Goal: Task Accomplishment & Management: Manage account settings

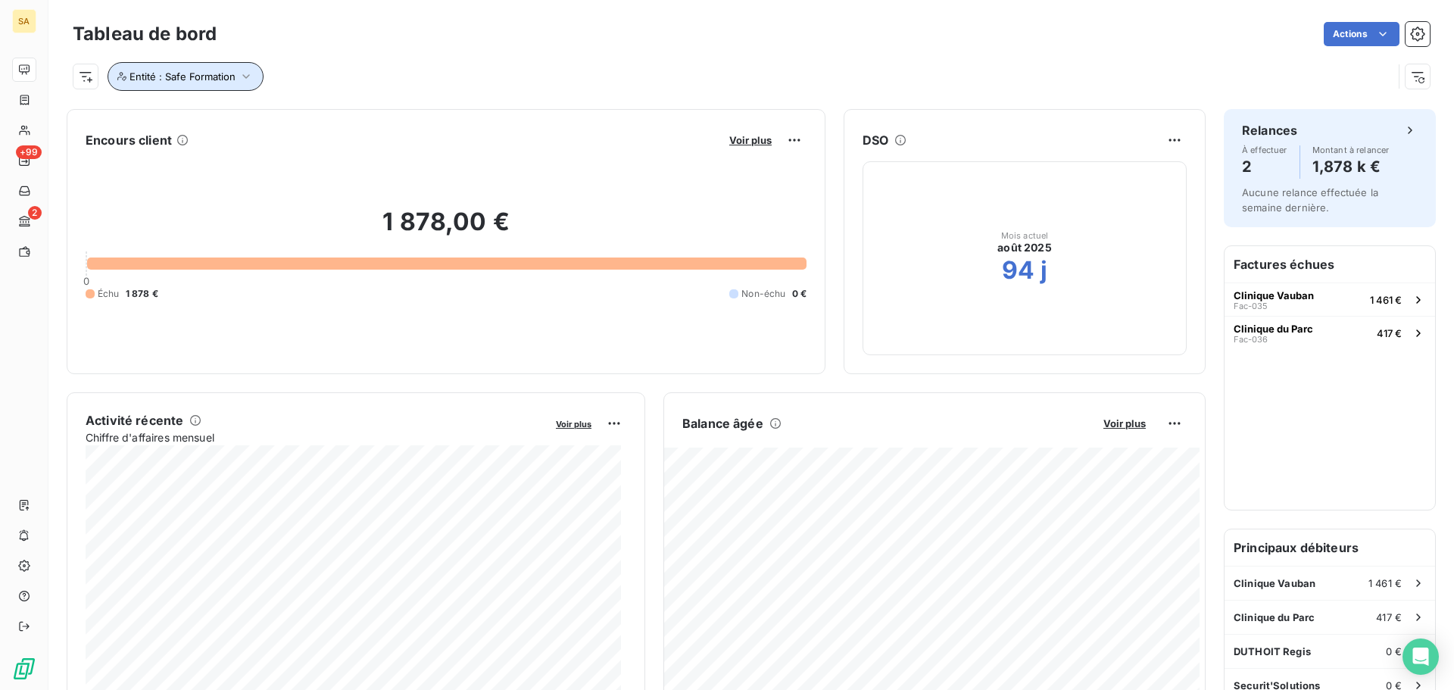
click at [227, 71] on span "Entité : Safe Formation" at bounding box center [182, 76] width 106 height 12
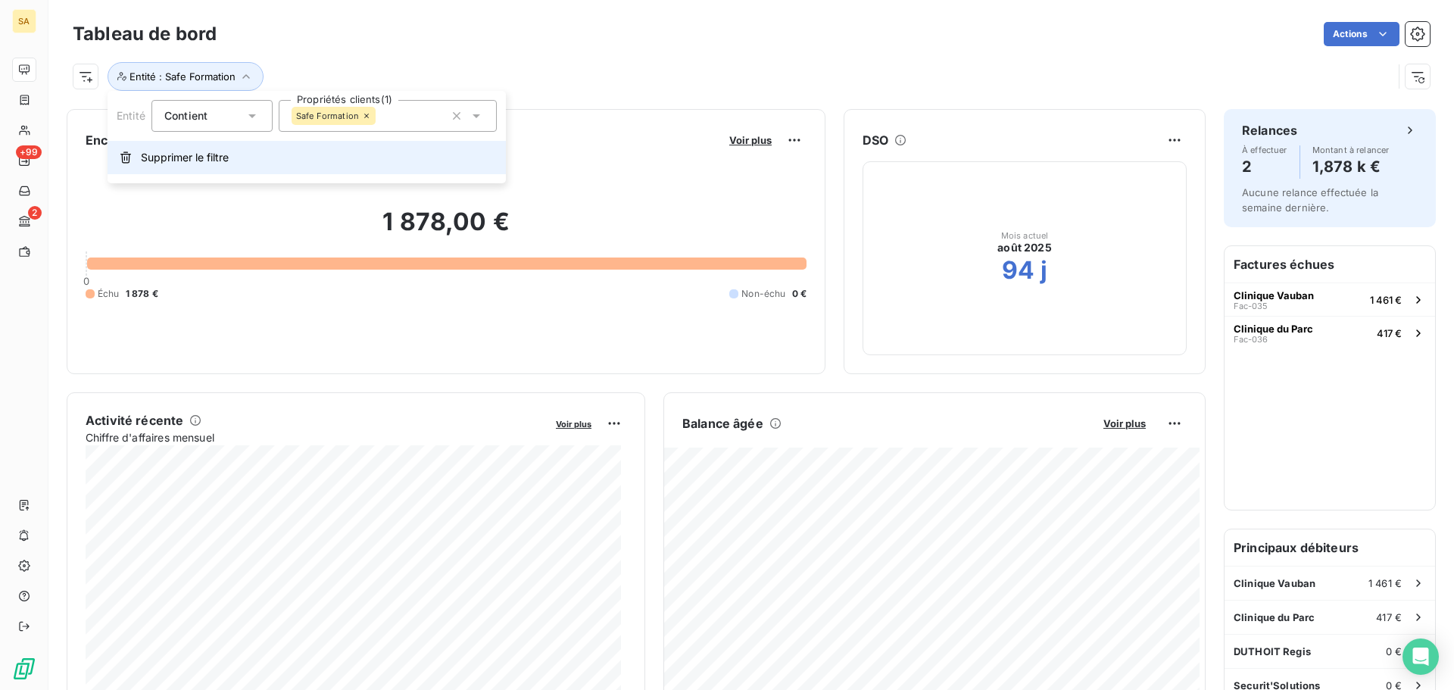
click at [207, 157] on span "Supprimer le filtre" at bounding box center [185, 157] width 88 height 15
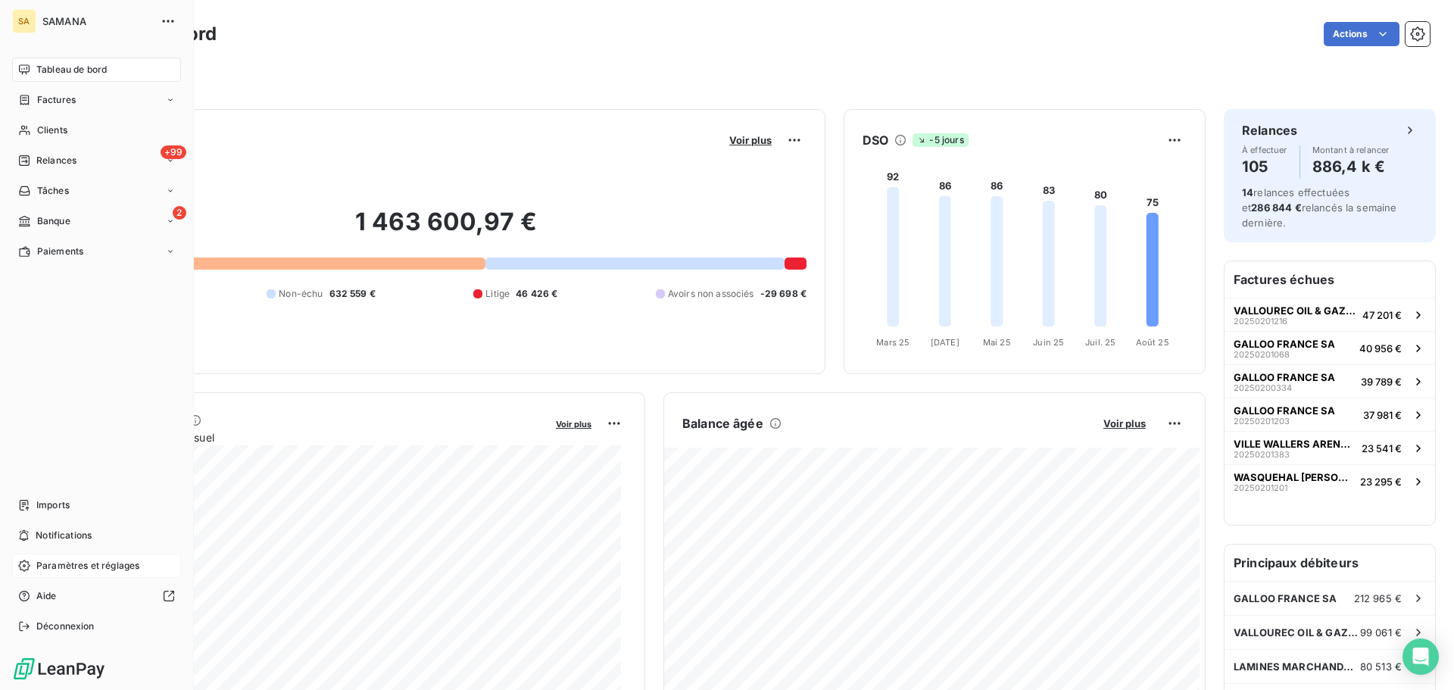
click at [75, 562] on span "Paramètres et réglages" at bounding box center [87, 566] width 103 height 14
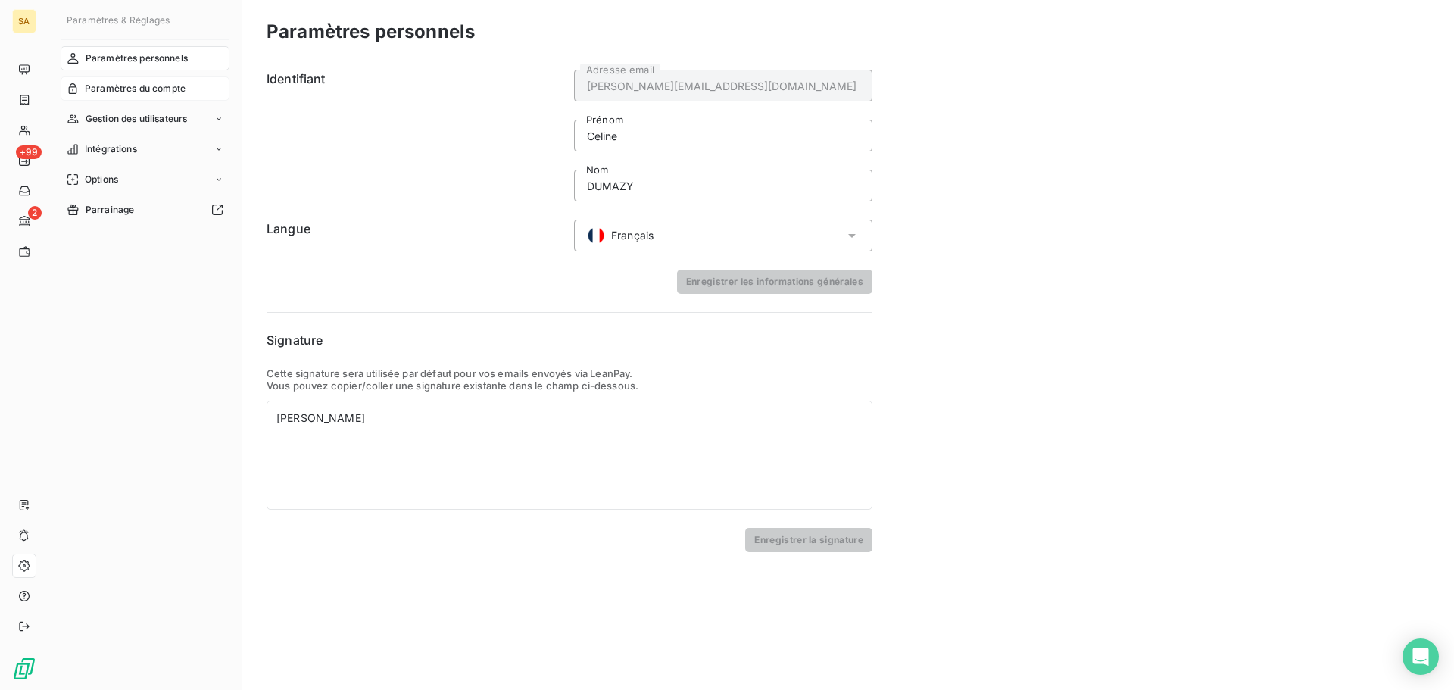
click at [136, 86] on span "Paramètres du compte" at bounding box center [135, 89] width 101 height 14
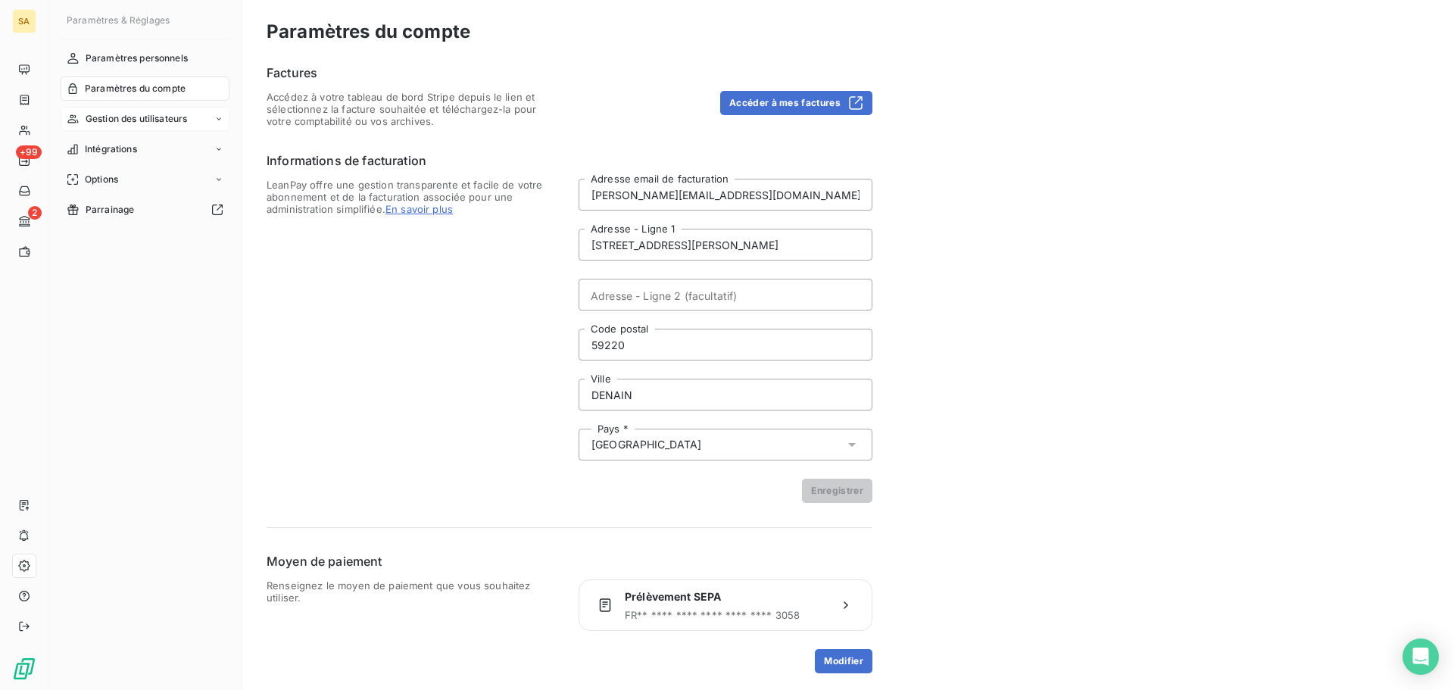
click at [148, 117] on span "Gestion des utilisateurs" at bounding box center [137, 119] width 102 height 14
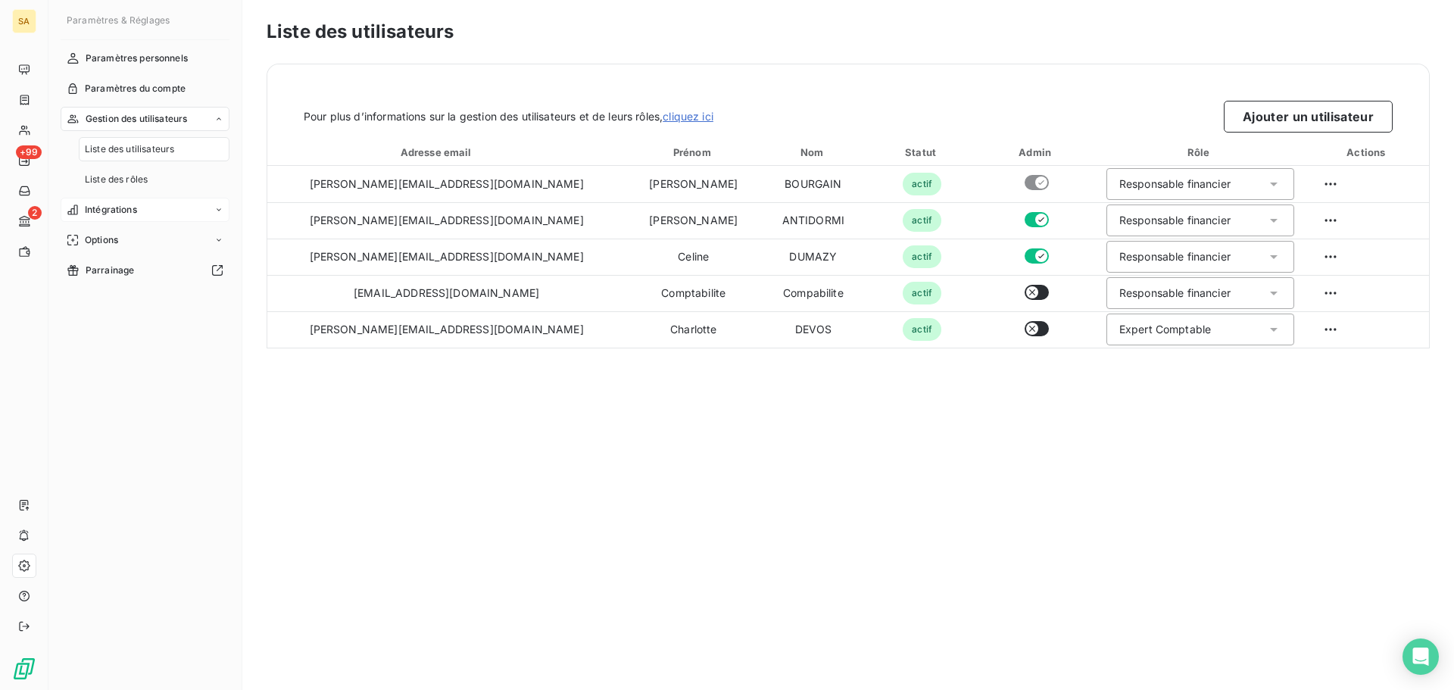
click at [131, 204] on span "Intégrations" at bounding box center [111, 210] width 52 height 14
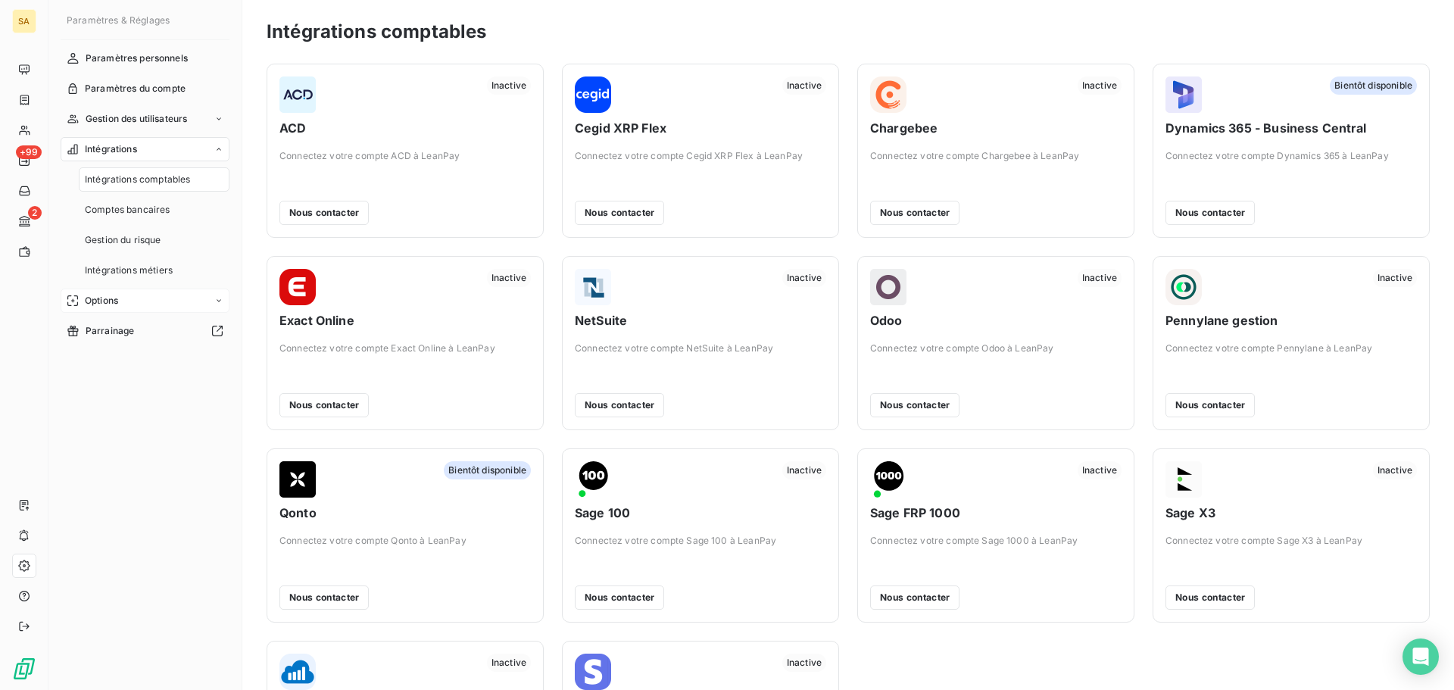
click at [120, 306] on div "Options" at bounding box center [145, 301] width 169 height 24
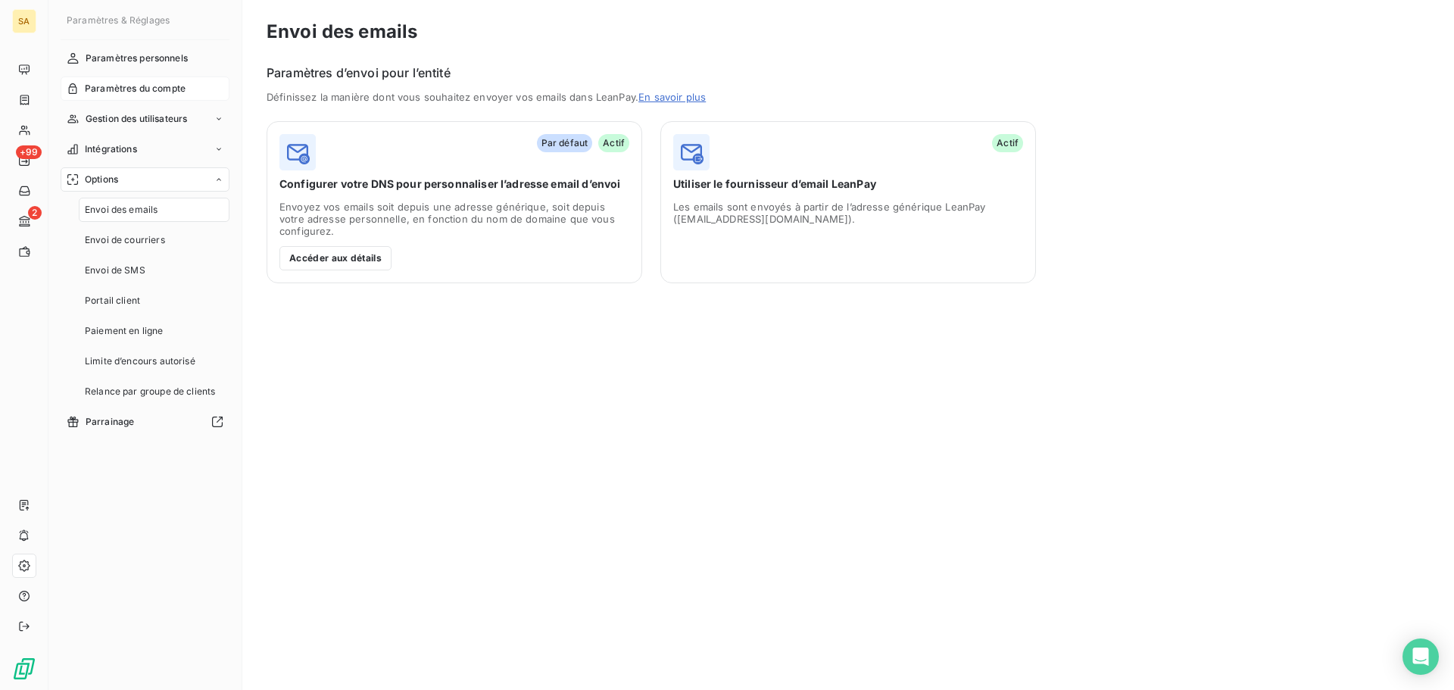
click at [113, 87] on span "Paramètres du compte" at bounding box center [135, 89] width 101 height 14
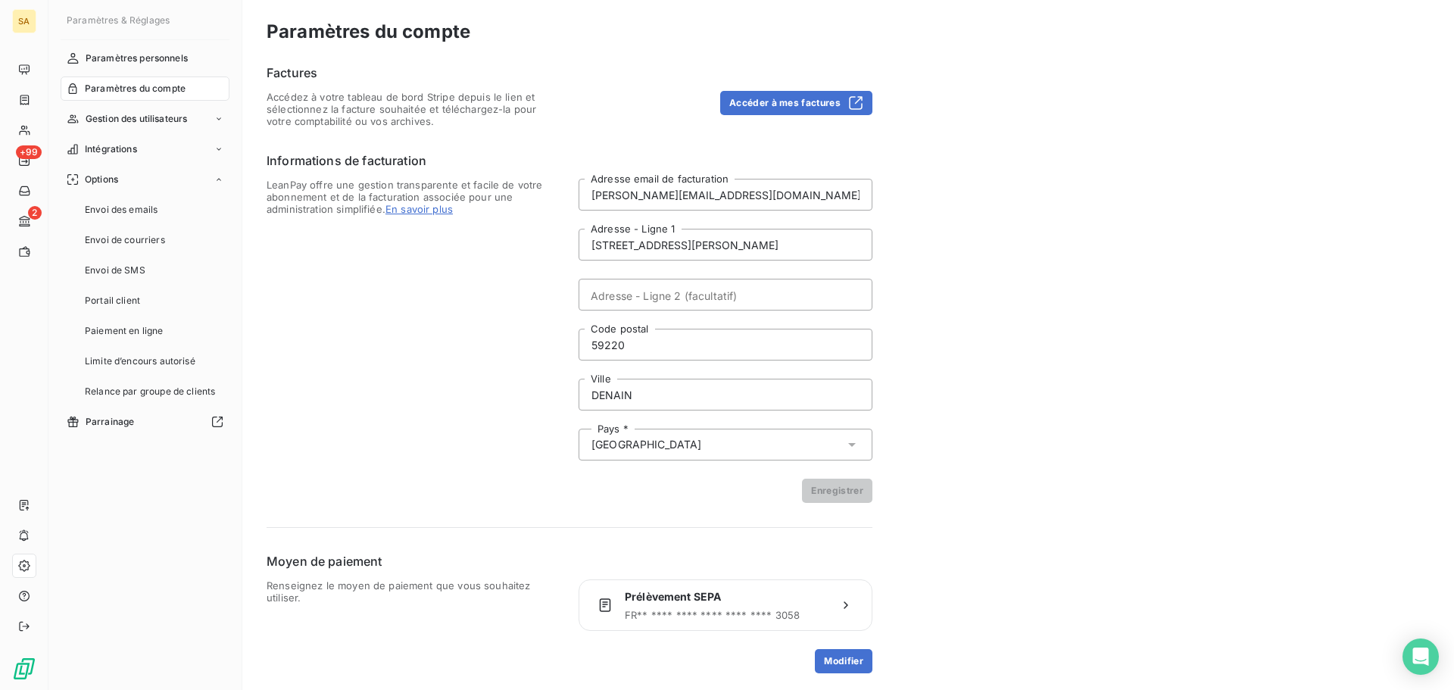
scroll to position [2, 0]
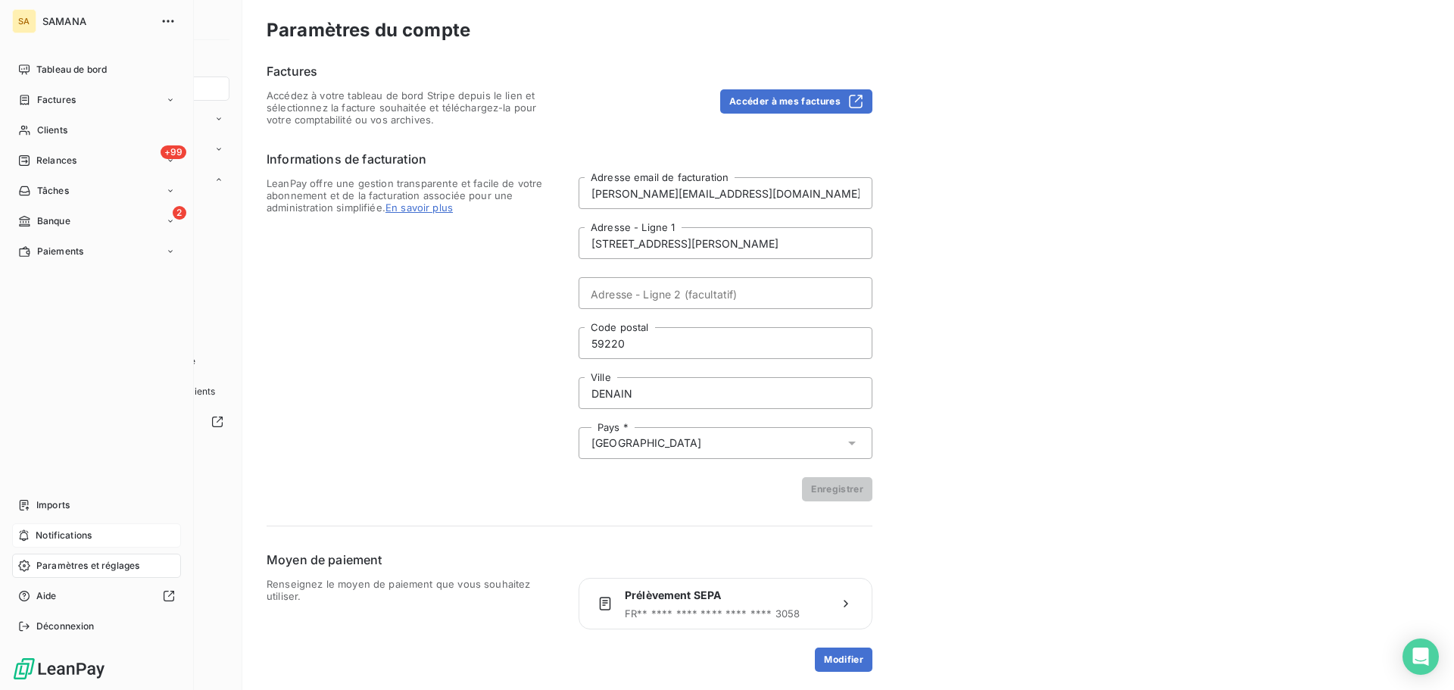
click at [53, 537] on span "Notifications" at bounding box center [64, 536] width 56 height 14
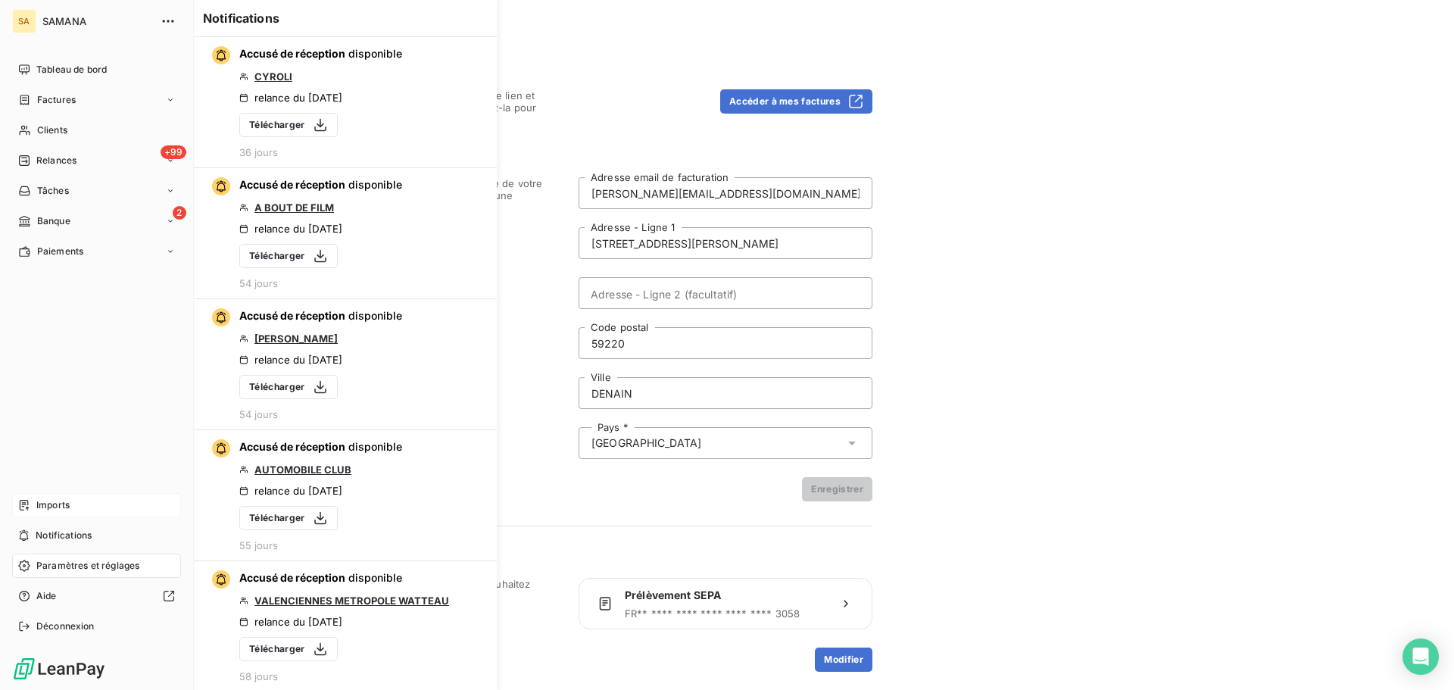
click at [43, 496] on div "Imports" at bounding box center [96, 505] width 169 height 24
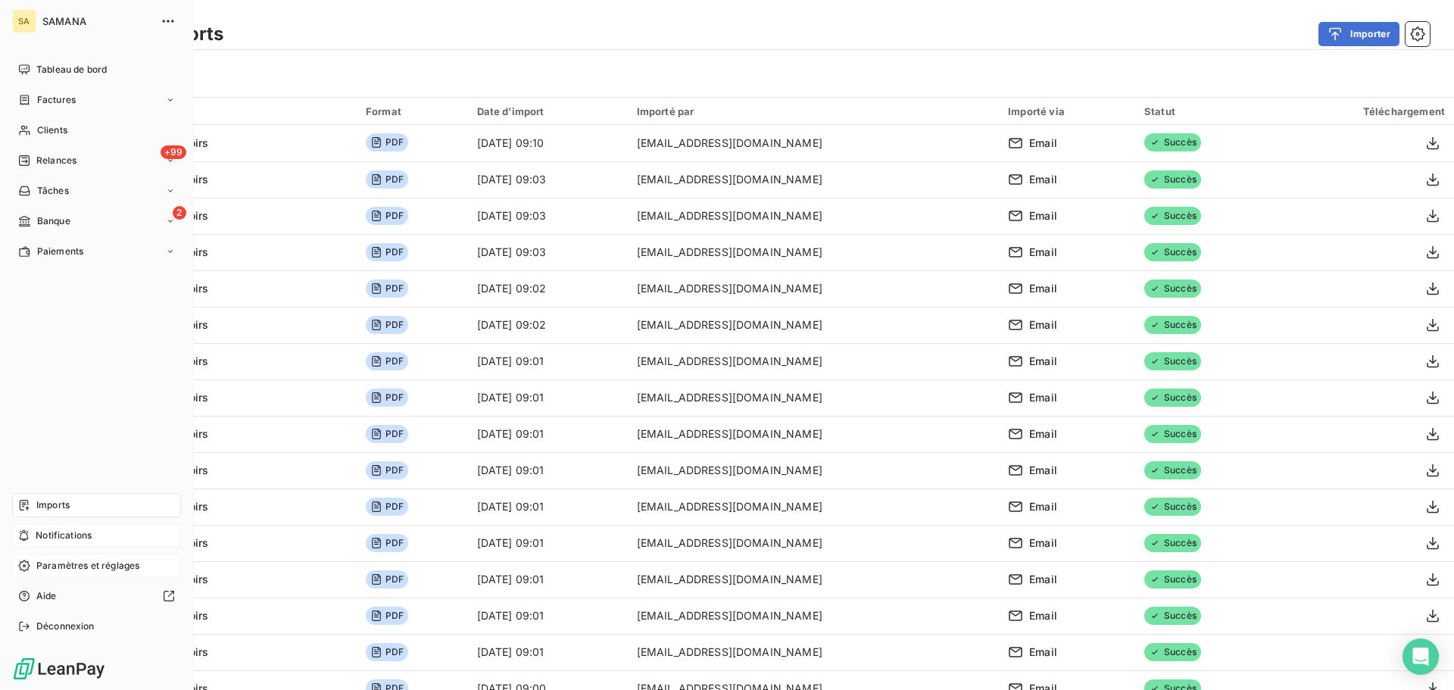
click at [83, 533] on span "Notifications" at bounding box center [64, 536] width 56 height 14
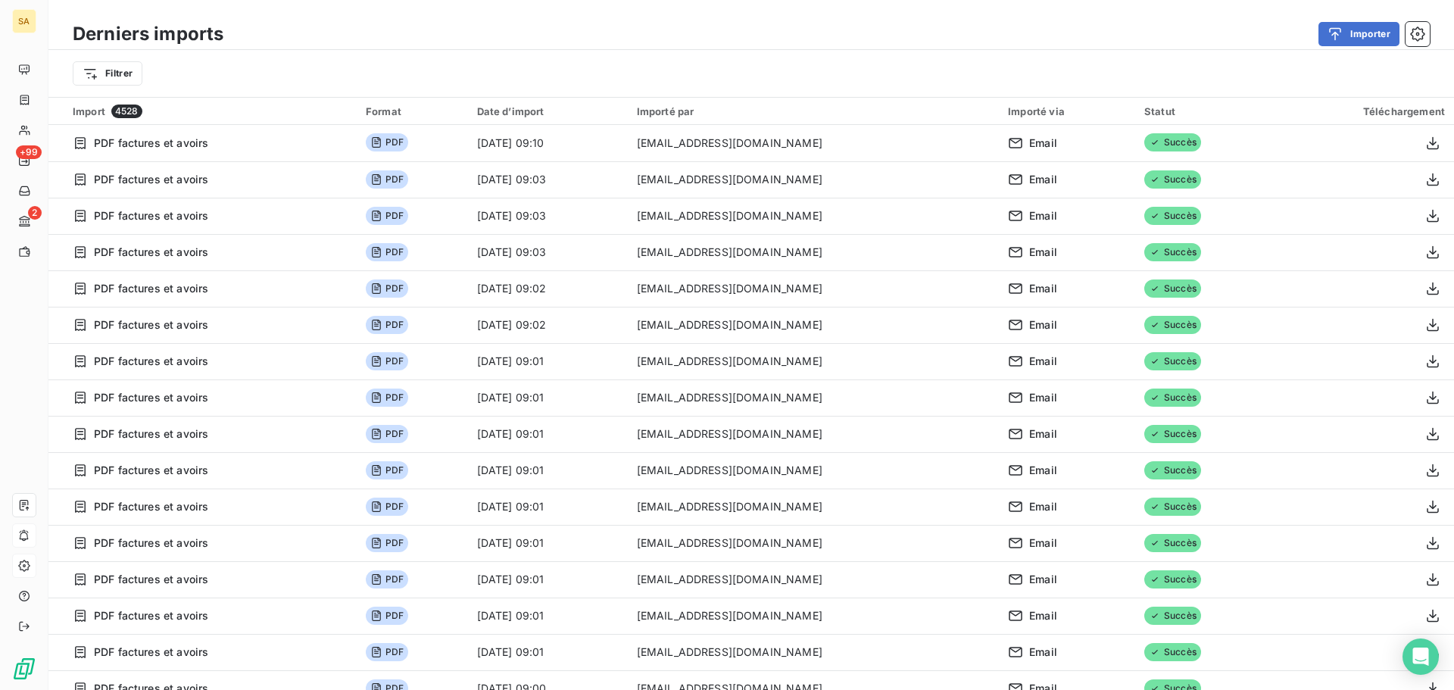
click at [466, 26] on div "Importer" at bounding box center [836, 34] width 1188 height 24
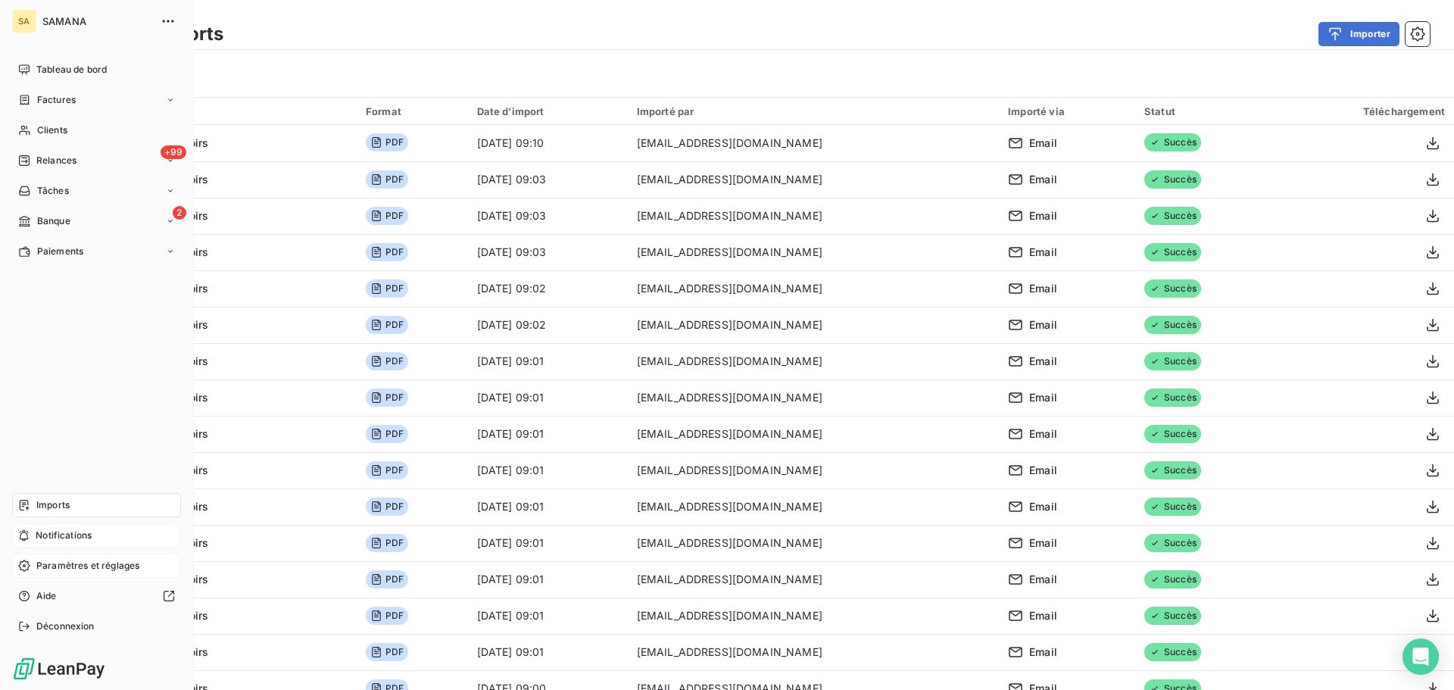
click at [61, 565] on span "Paramètres et réglages" at bounding box center [87, 566] width 103 height 14
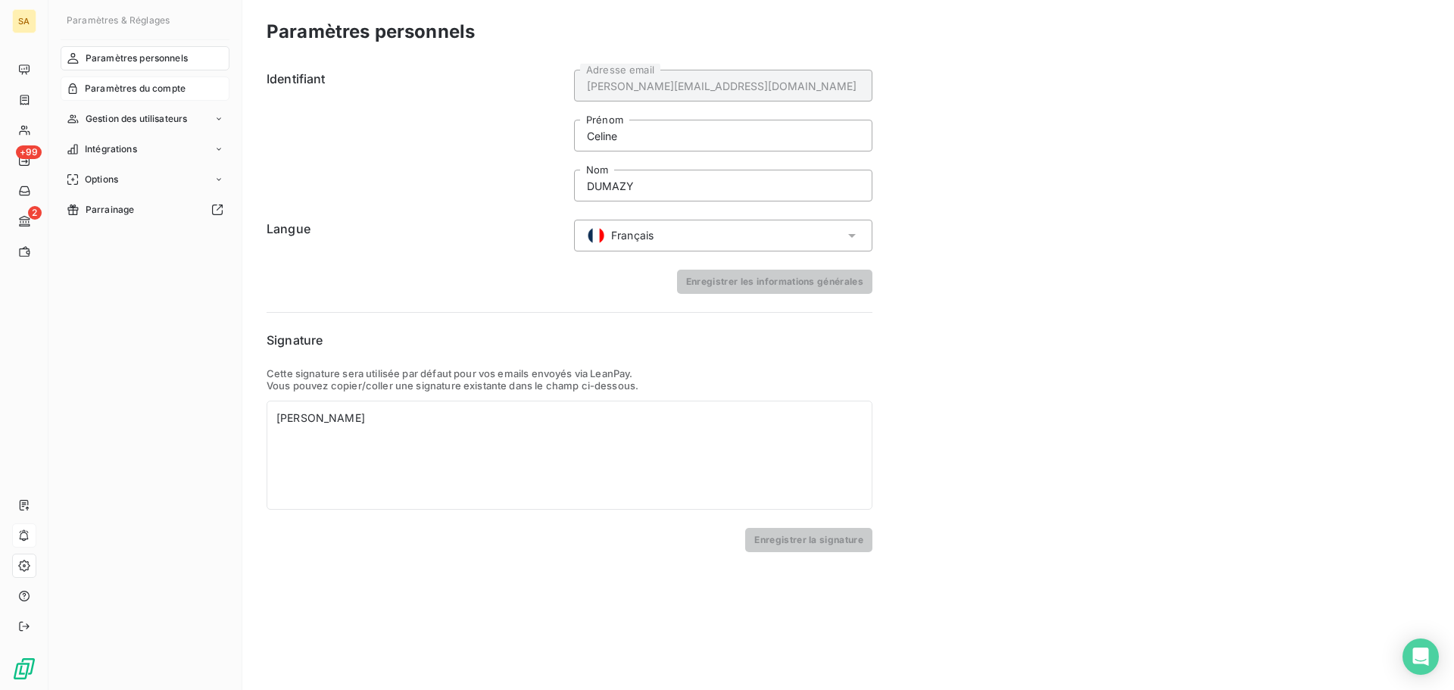
click at [155, 82] on span "Paramètres du compte" at bounding box center [135, 89] width 101 height 14
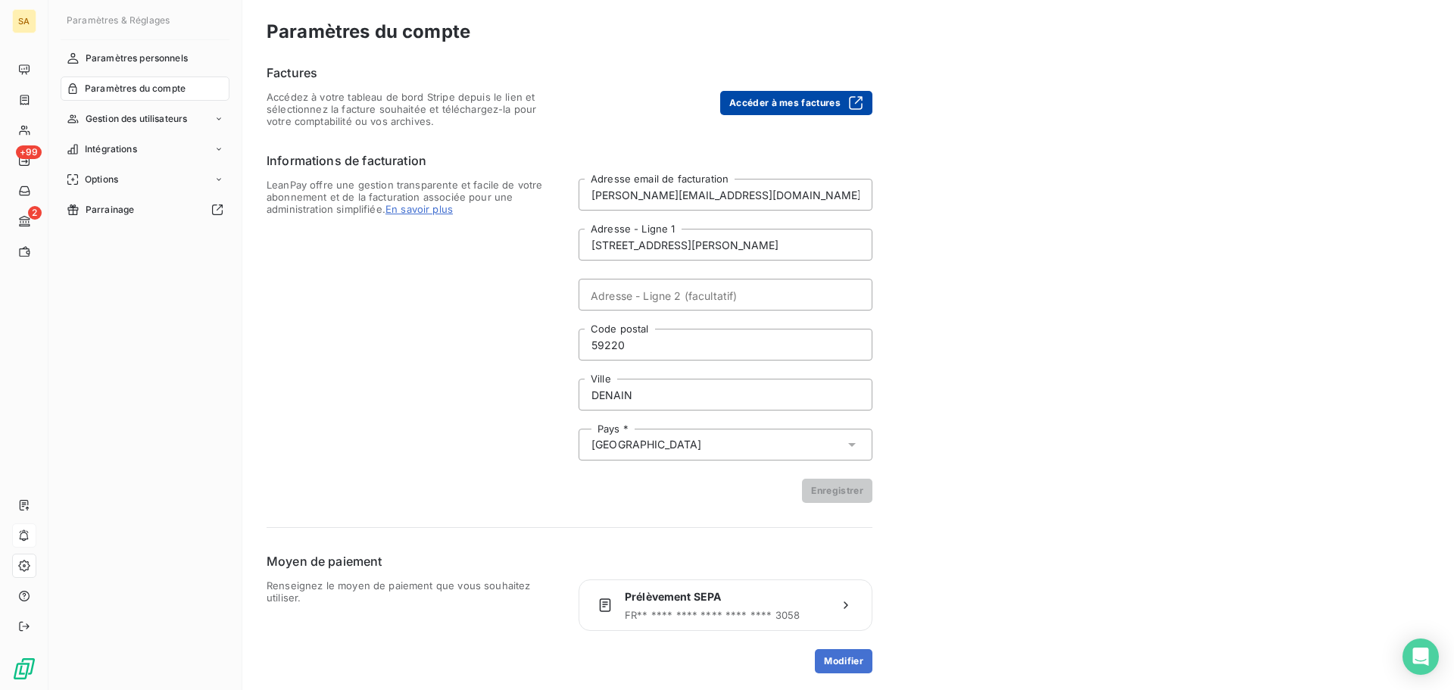
click at [743, 104] on button "Accéder à mes factures" at bounding box center [796, 103] width 152 height 24
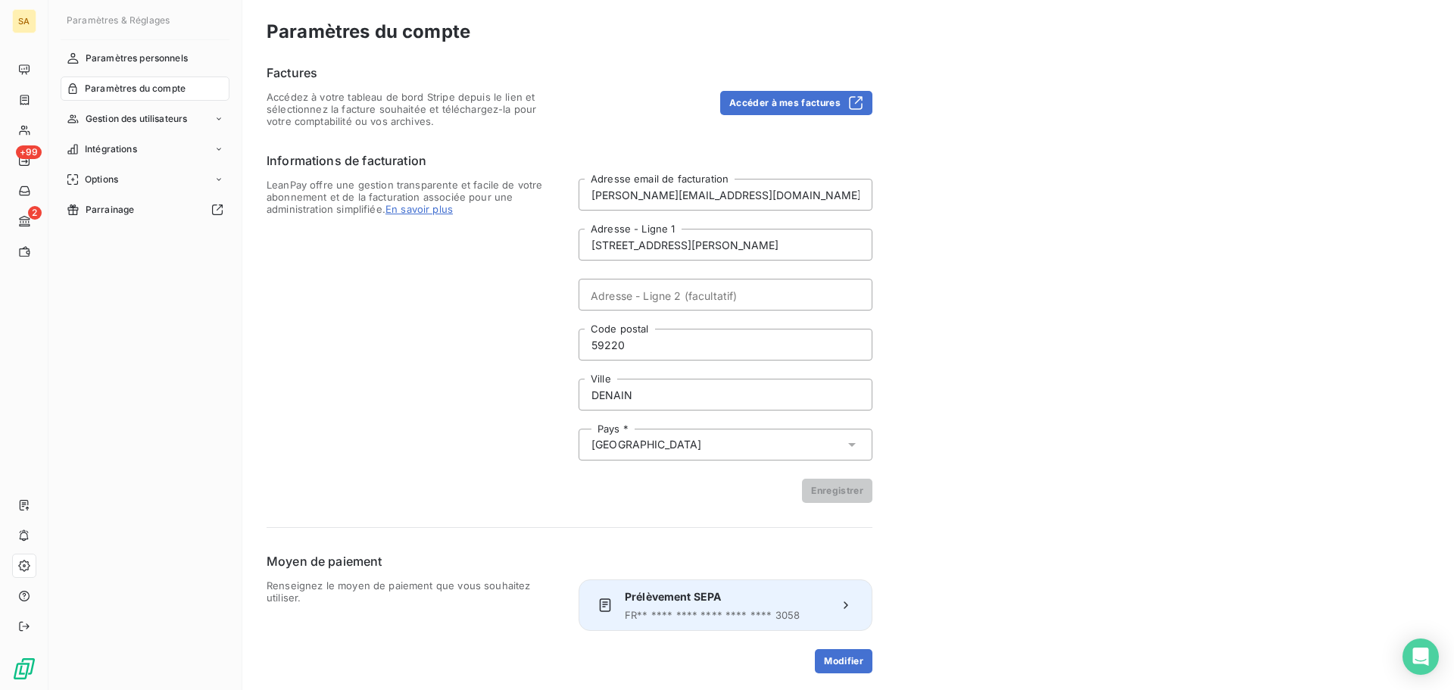
click at [845, 603] on icon at bounding box center [846, 604] width 4 height 7
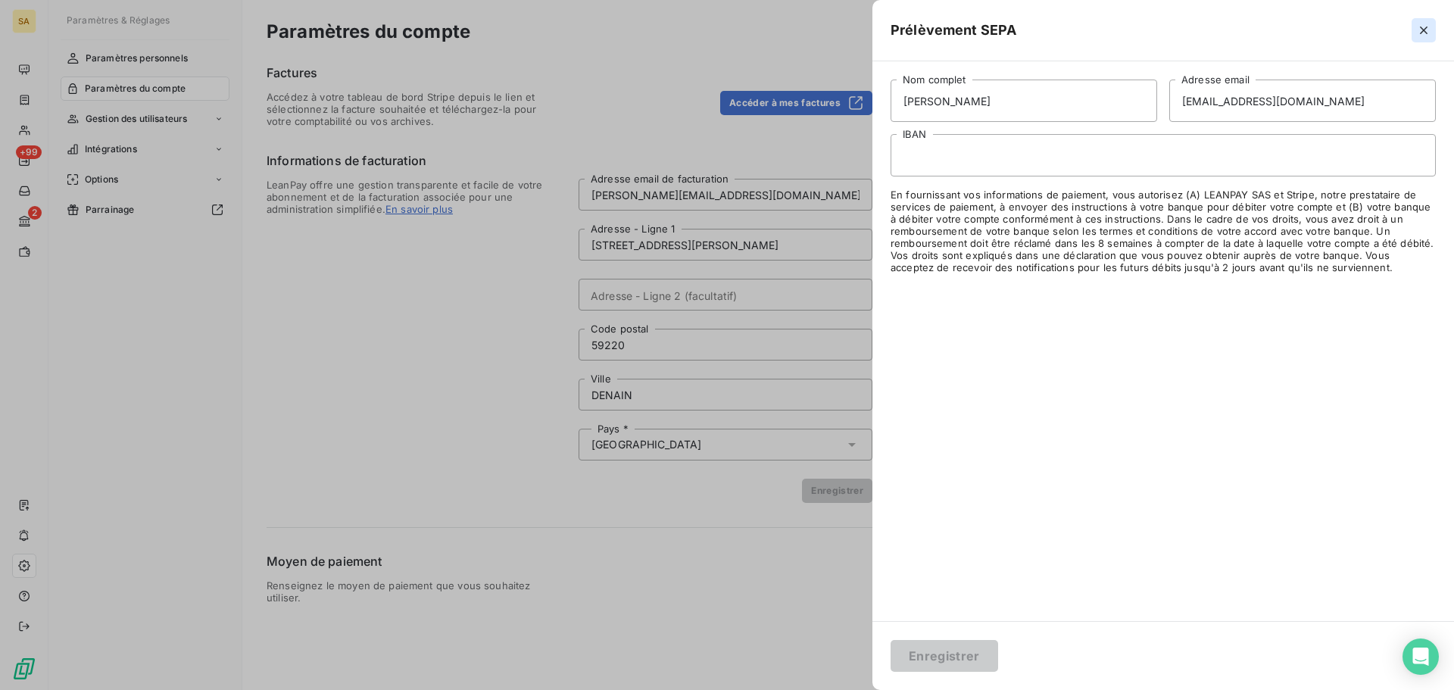
click at [1431, 32] on button "button" at bounding box center [1423, 30] width 24 height 24
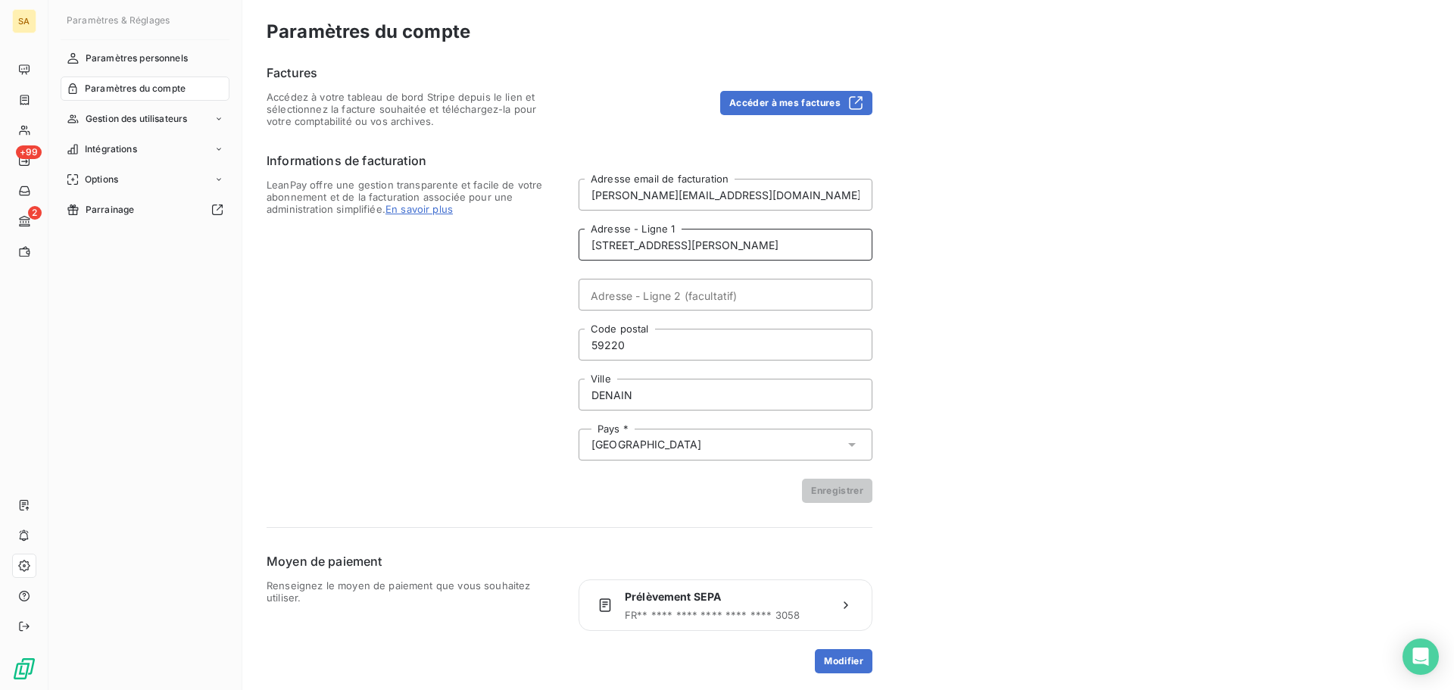
drag, startPoint x: 710, startPoint y: 251, endPoint x: 531, endPoint y: 239, distance: 179.1
click at [531, 239] on div "LeanPay offre une gestion transparente et facile de votre abonnement et de la f…" at bounding box center [570, 341] width 606 height 324
type input "2418 RUE GEORGES OZANEAUX"
type input "59530"
type input "VILLERS-POL"
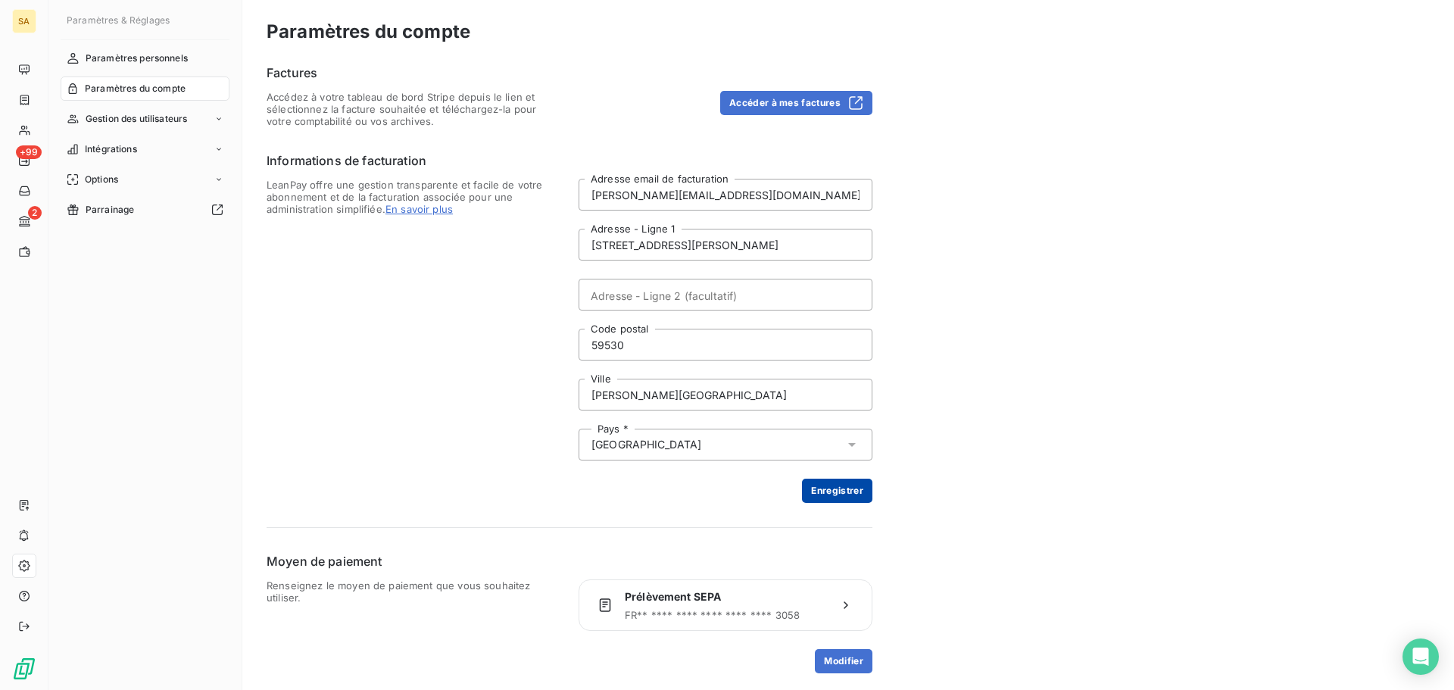
click at [834, 494] on button "Enregistrer" at bounding box center [837, 491] width 70 height 24
click at [997, 425] on div "Paramètres du compte Factures Accédez à votre tableau de bord Stripe depuis le …" at bounding box center [848, 345] width 1212 height 691
click at [760, 95] on button "Accéder à mes factures" at bounding box center [796, 101] width 152 height 24
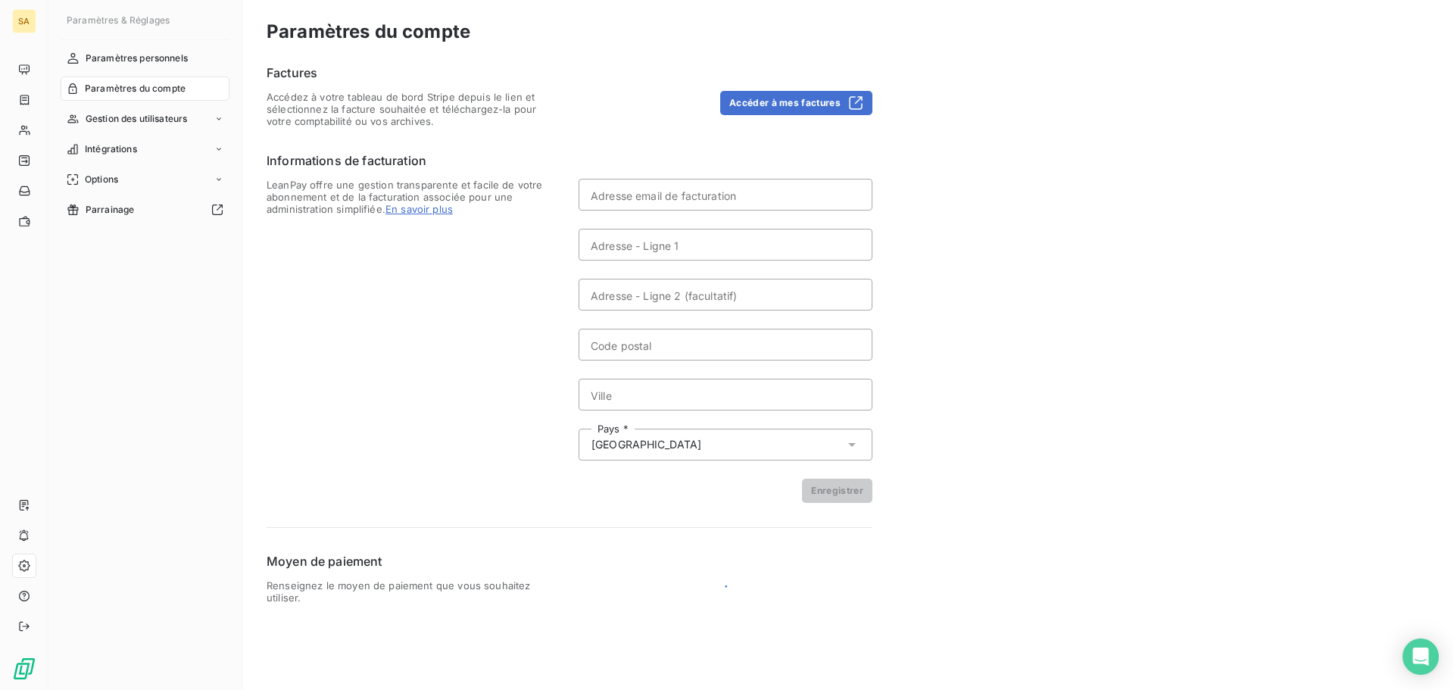
type input "[PERSON_NAME][EMAIL_ADDRESS][DOMAIN_NAME]"
type input "2418 RUE GEORGES OZANEAUX"
type input "59530"
type input "VILLERS-POL"
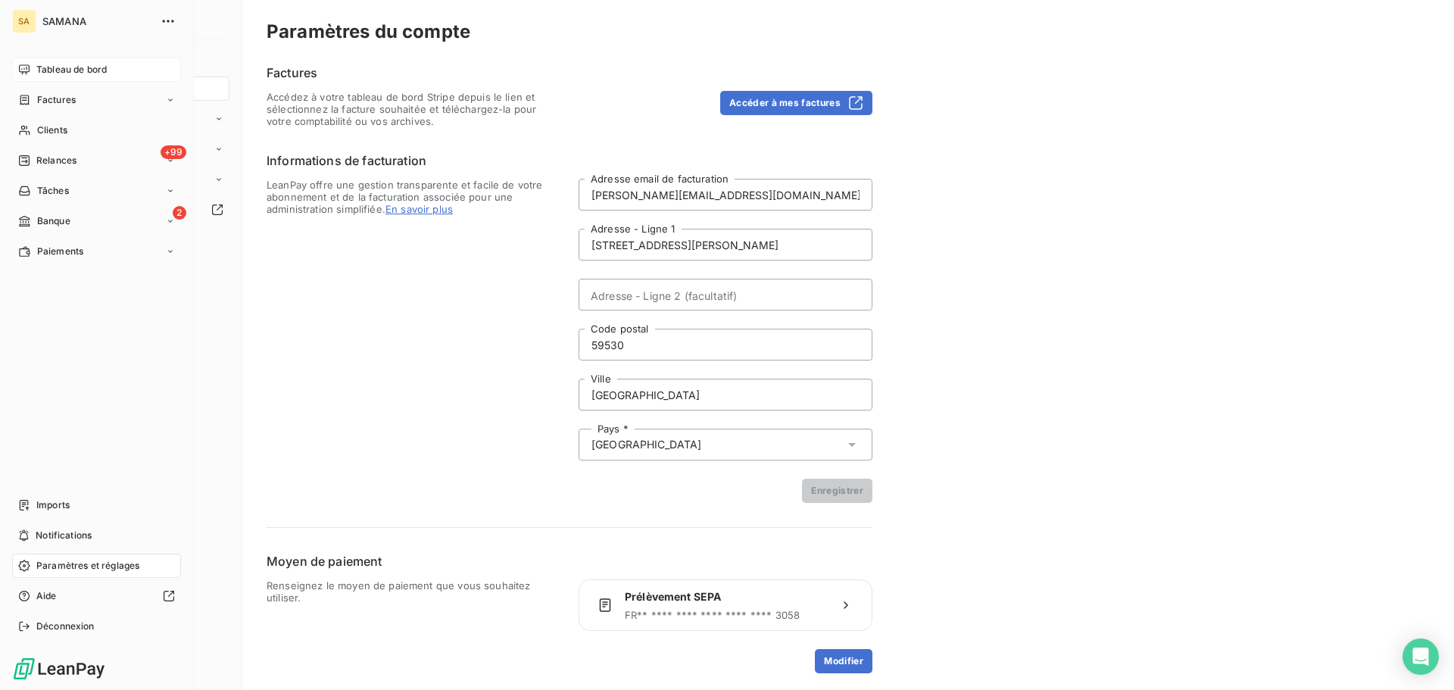
click at [16, 65] on div "Tableau de bord" at bounding box center [96, 70] width 169 height 24
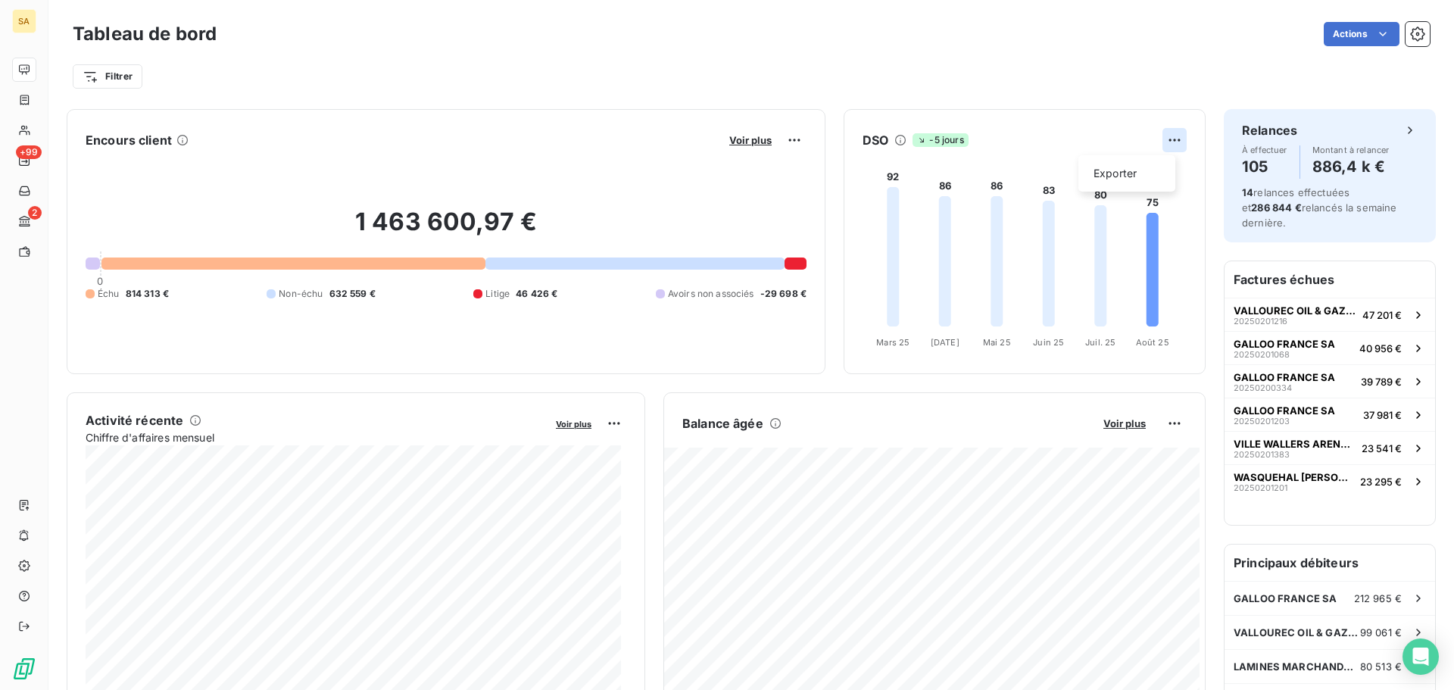
click at [1167, 144] on html "SA +99 2 Tableau de bord Actions Filtrer Encours client Voir plus 1 463 600,97 …" at bounding box center [727, 345] width 1454 height 690
